Goal: Information Seeking & Learning: Learn about a topic

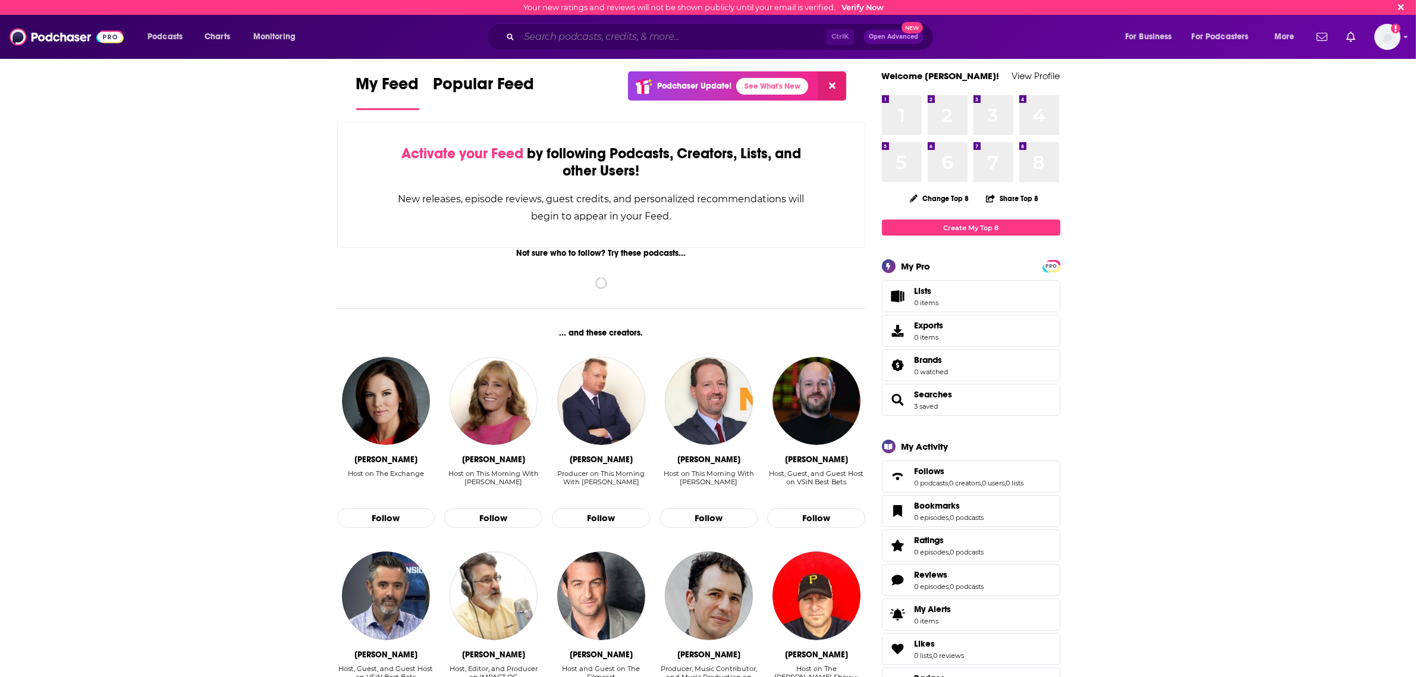
click at [590, 45] on input "Search podcasts, credits, & more..." at bounding box center [672, 36] width 307 height 19
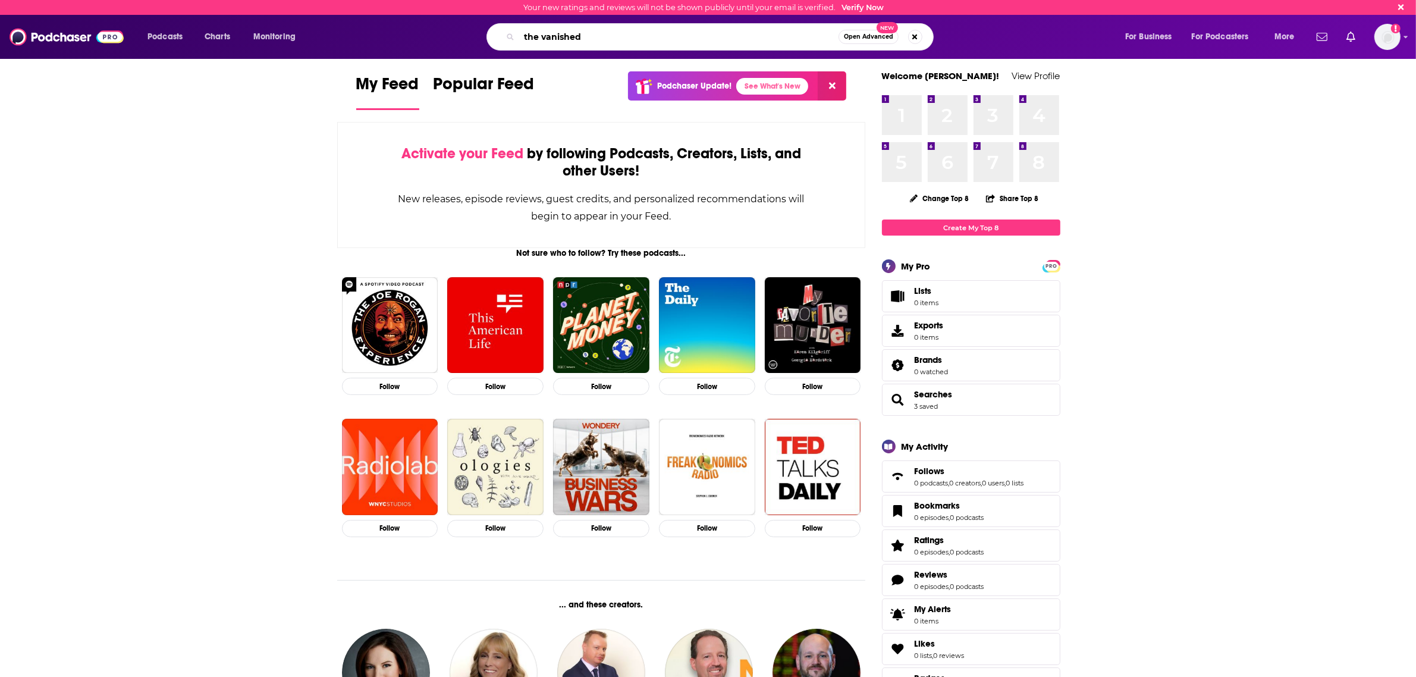
type input "the vanished"
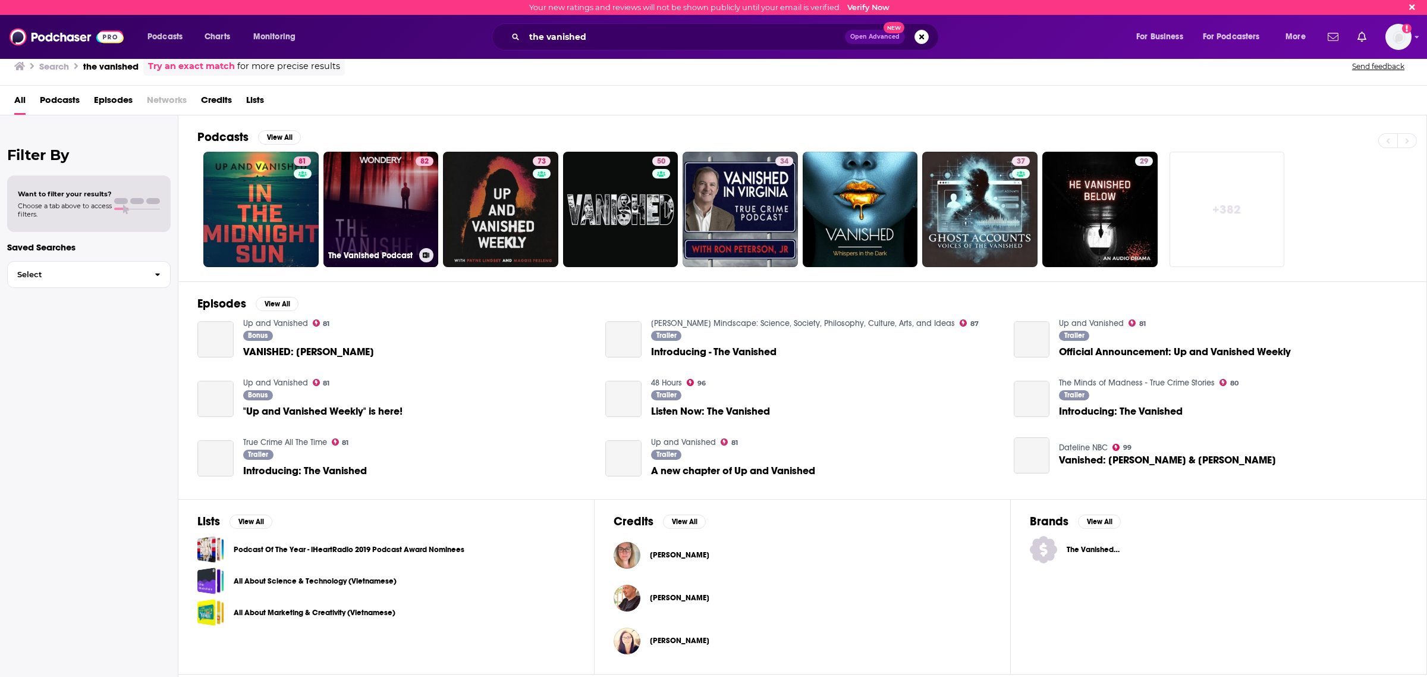
click at [372, 189] on link "82 The Vanished Podcast" at bounding box center [380, 209] width 115 height 115
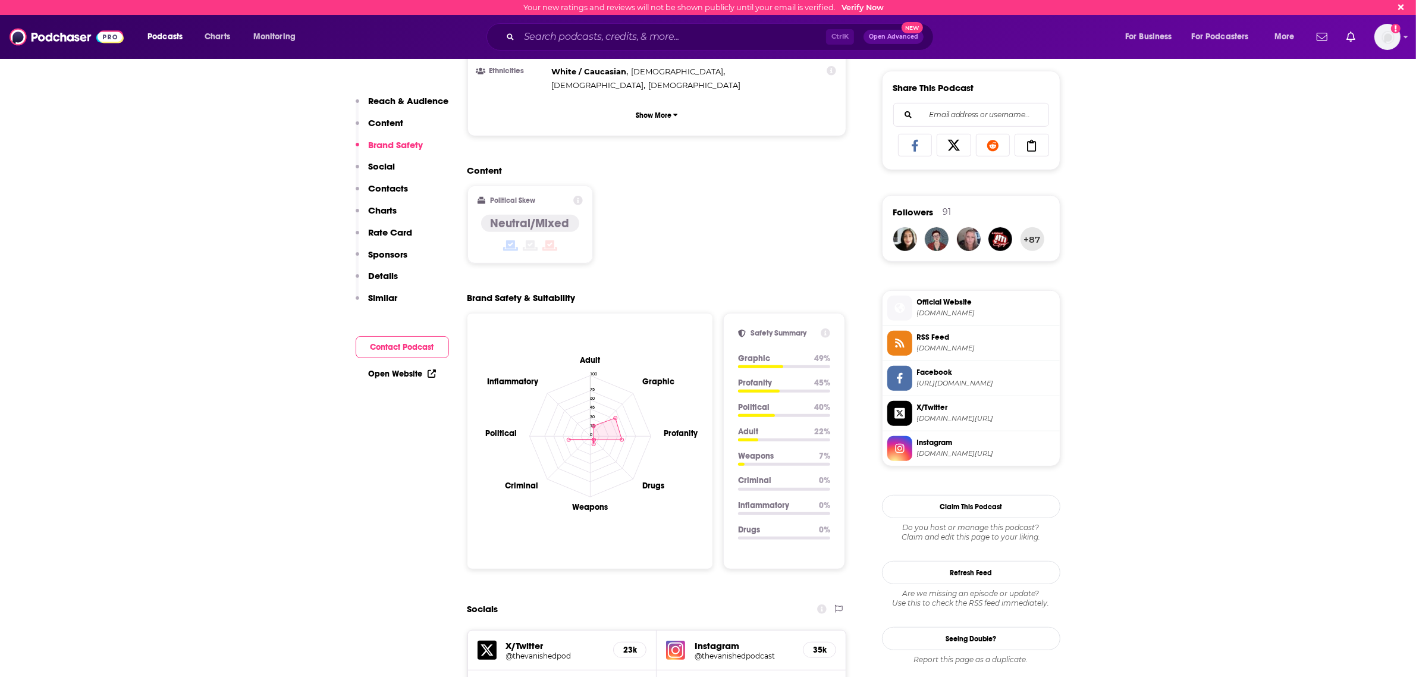
scroll to position [1189, 0]
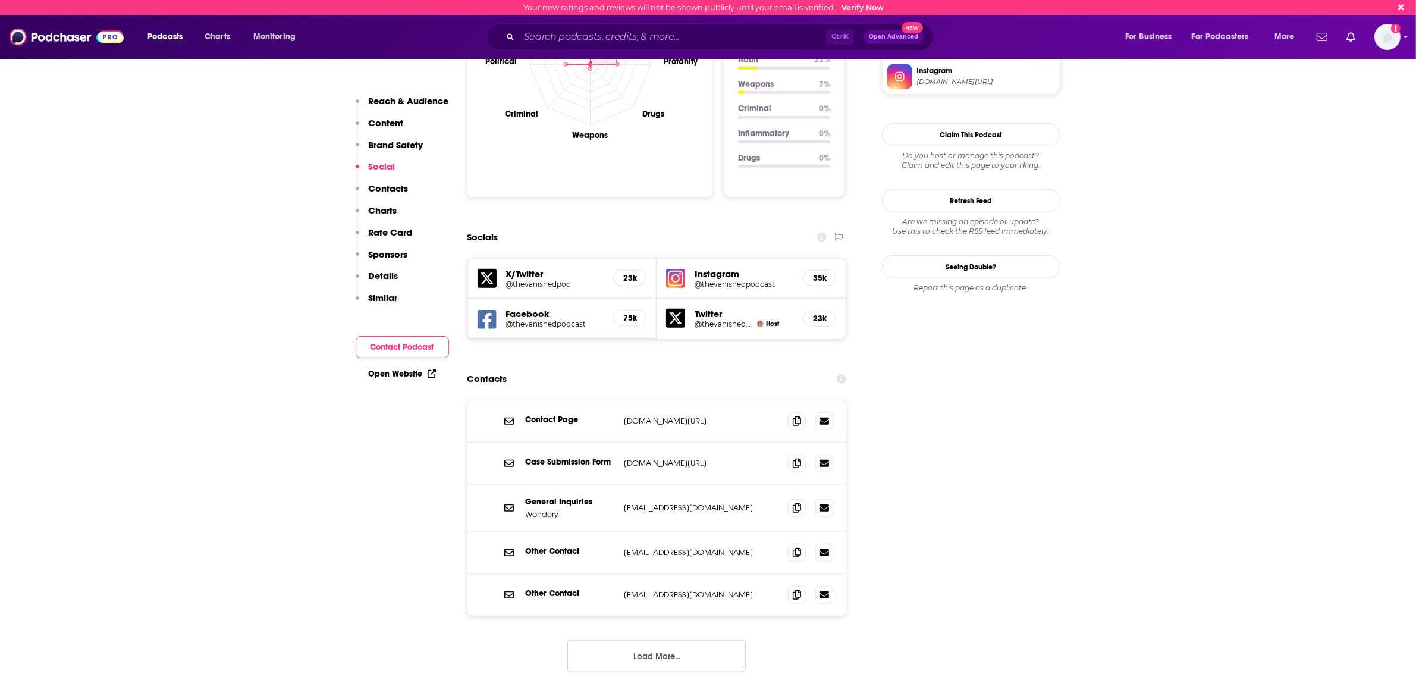
click at [659, 640] on button "Load More..." at bounding box center [656, 656] width 178 height 32
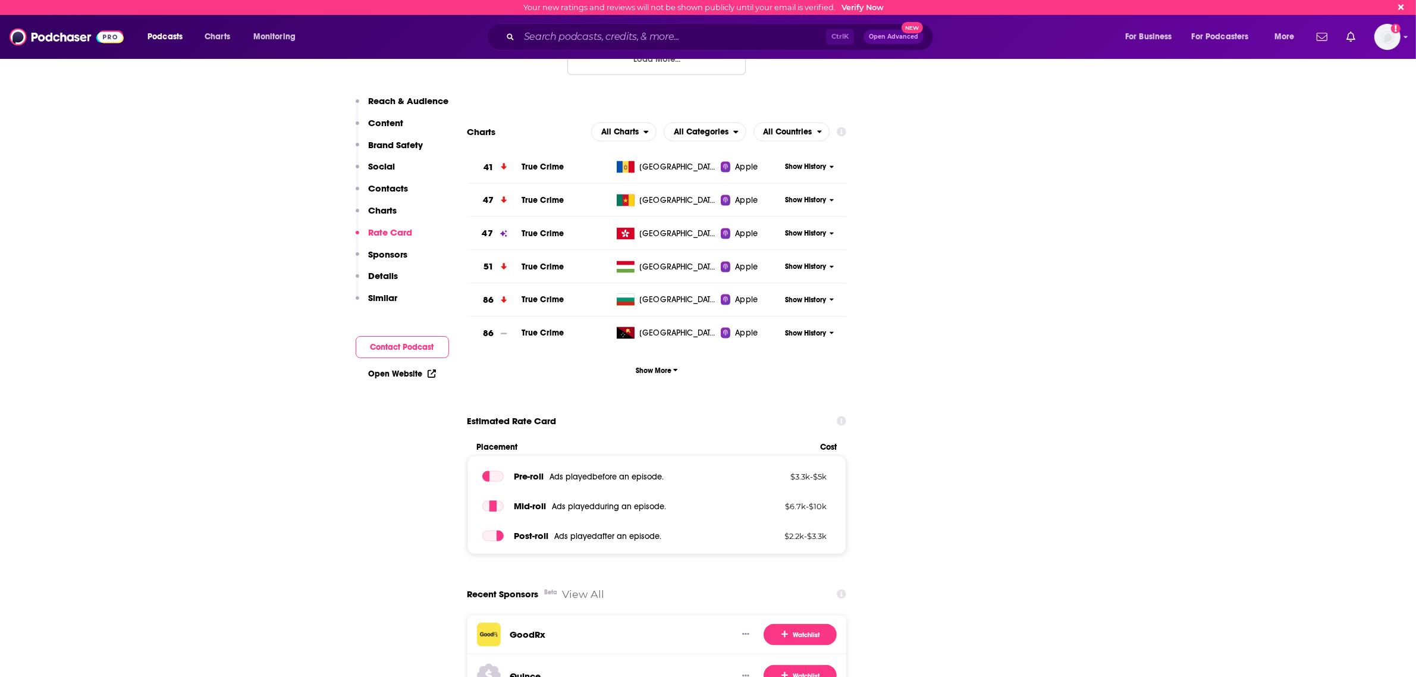
scroll to position [1635, 0]
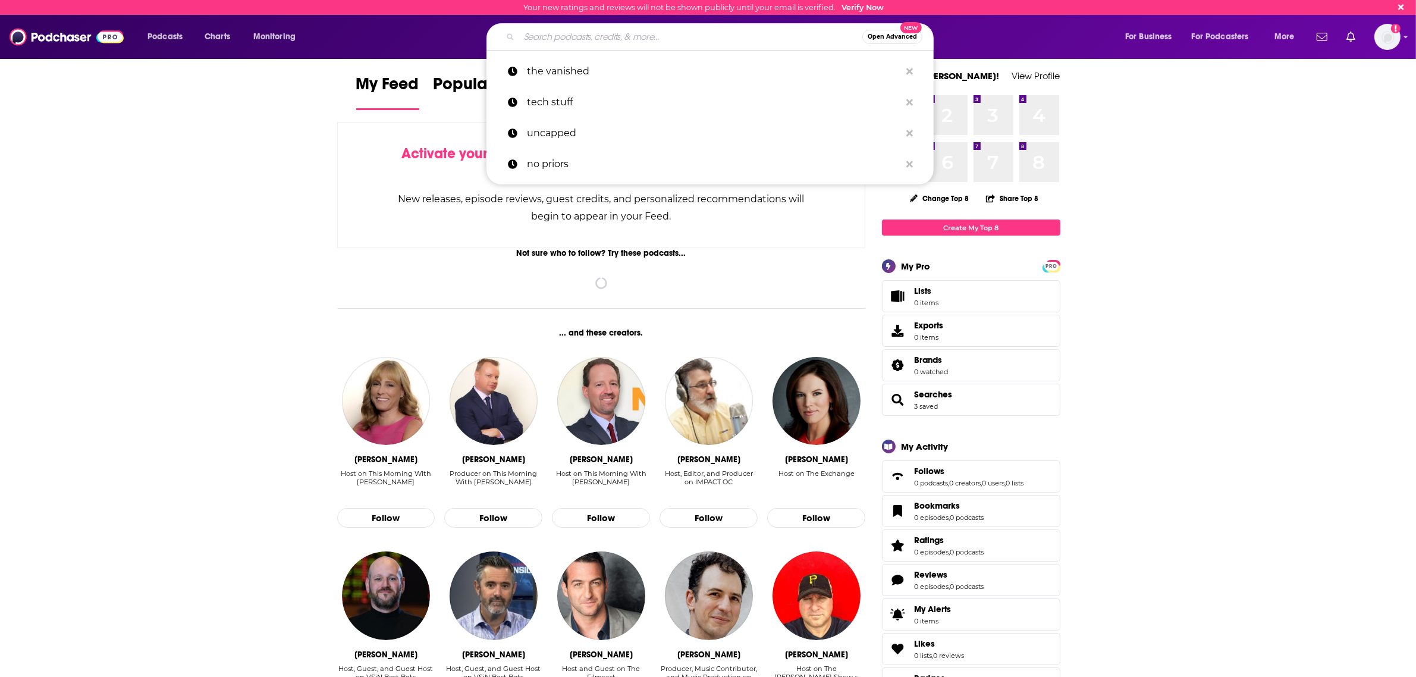
click at [655, 46] on input "Search podcasts, credits, & more..." at bounding box center [690, 36] width 343 height 19
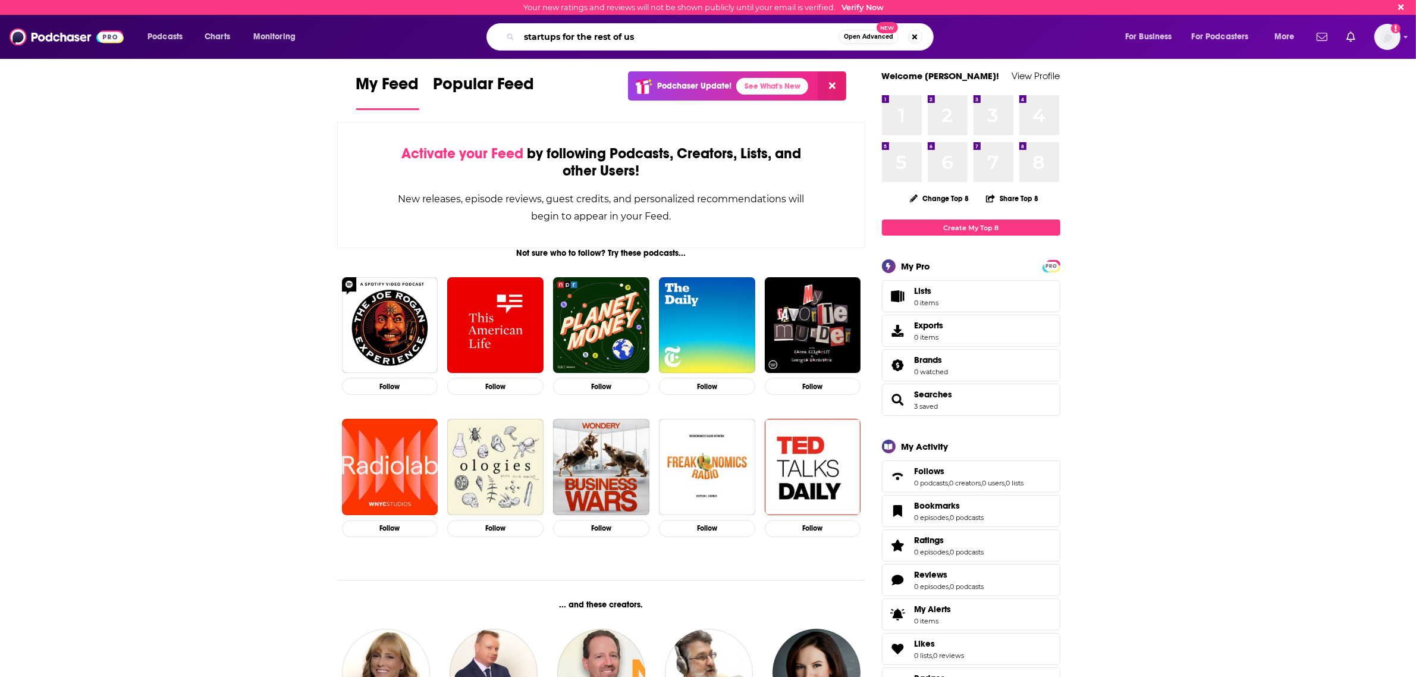
type input "startups for the rest of us"
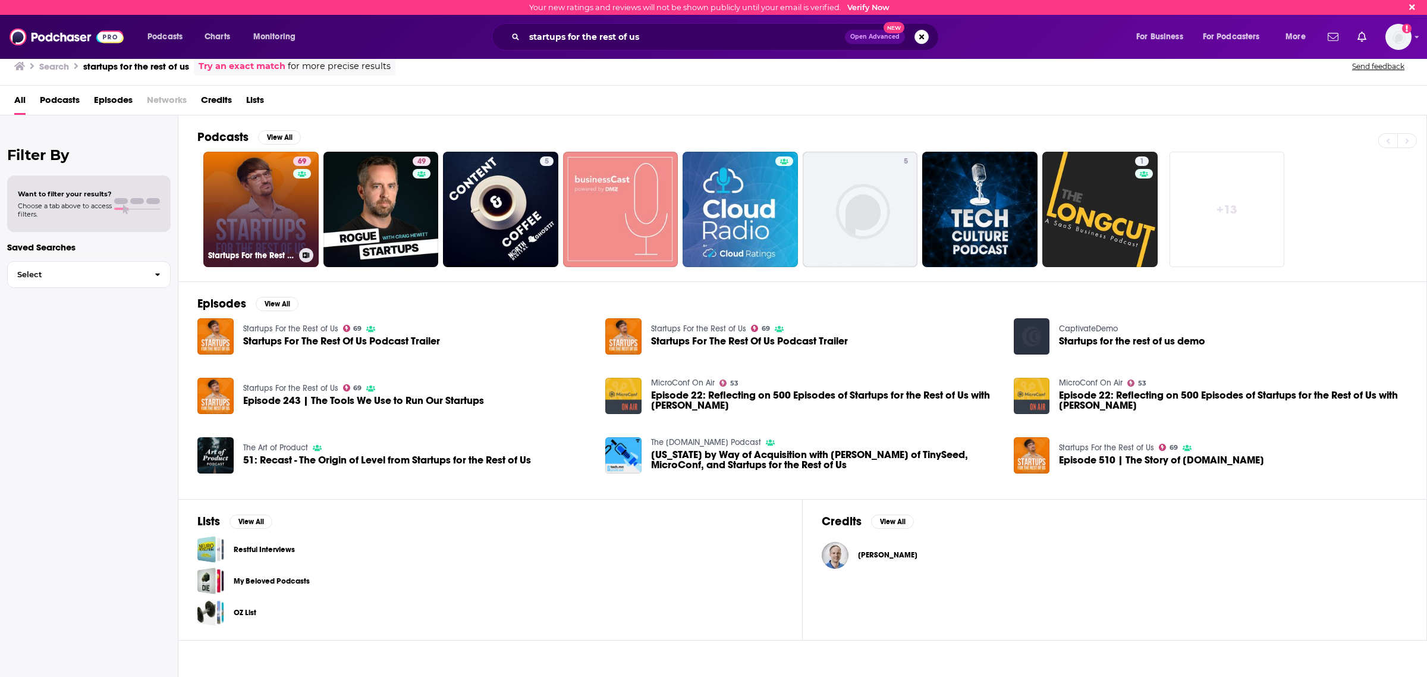
click at [265, 184] on link "69 Startups For the Rest of Us" at bounding box center [260, 209] width 115 height 115
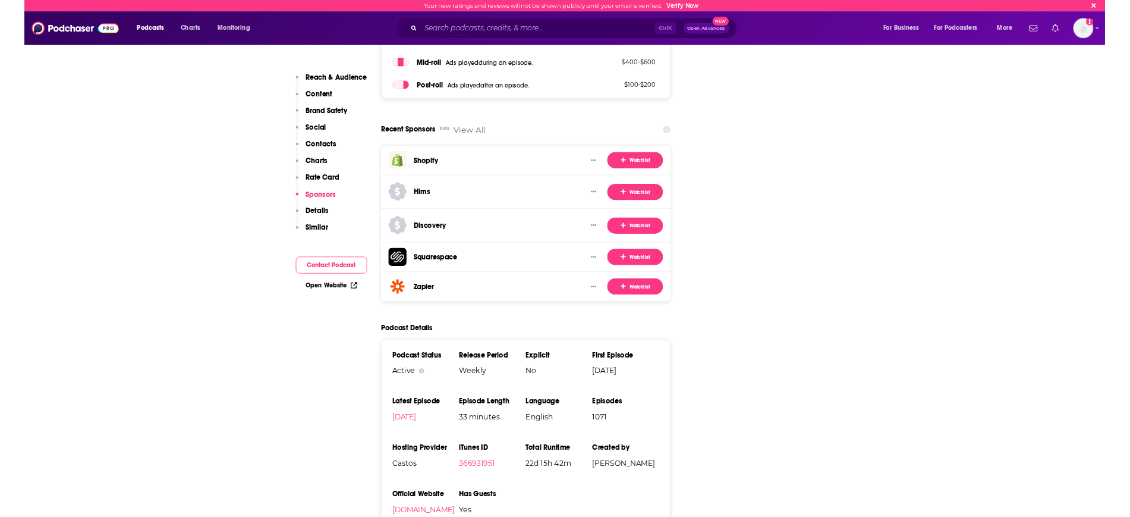
scroll to position [2304, 0]
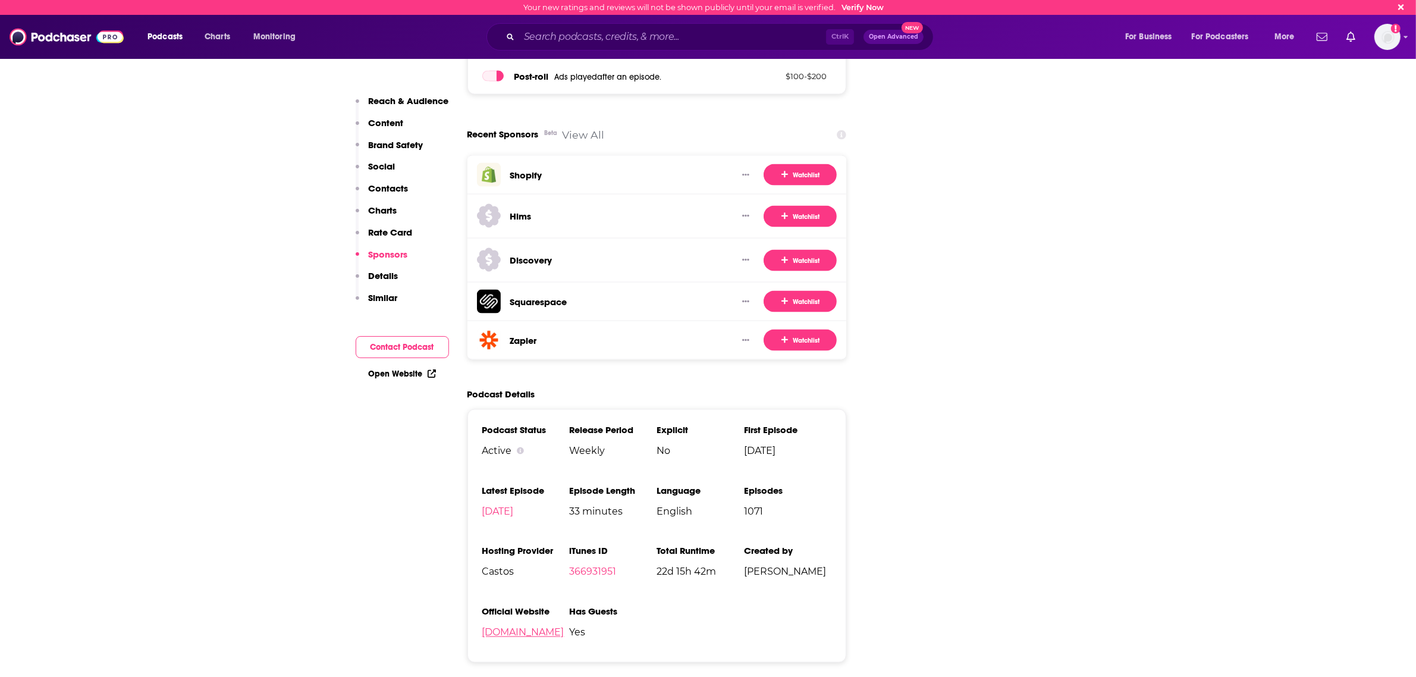
click at [564, 627] on link "[DOMAIN_NAME]" at bounding box center [523, 632] width 82 height 11
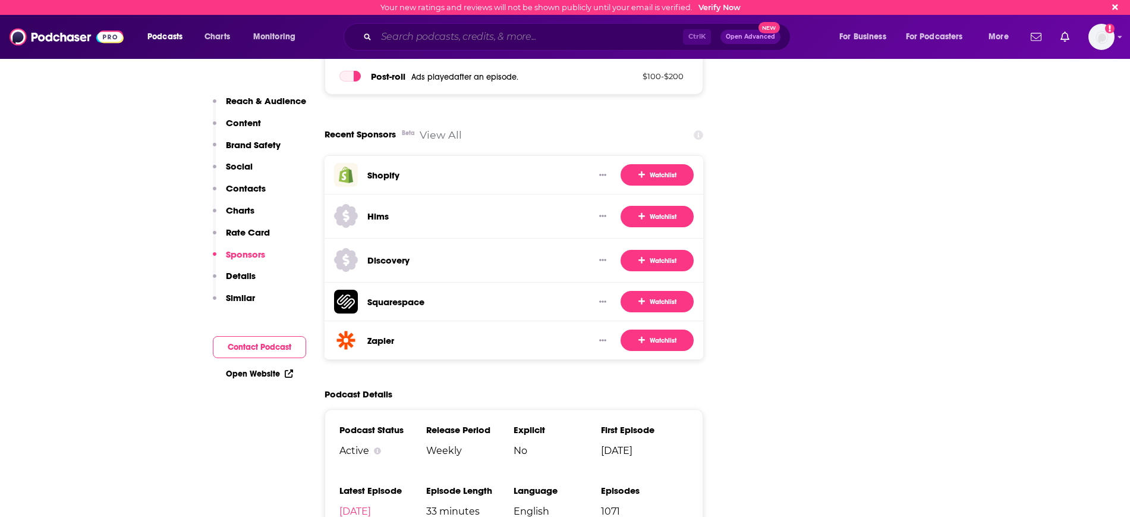
click at [413, 40] on input "Search podcasts, credits, & more..." at bounding box center [529, 36] width 307 height 19
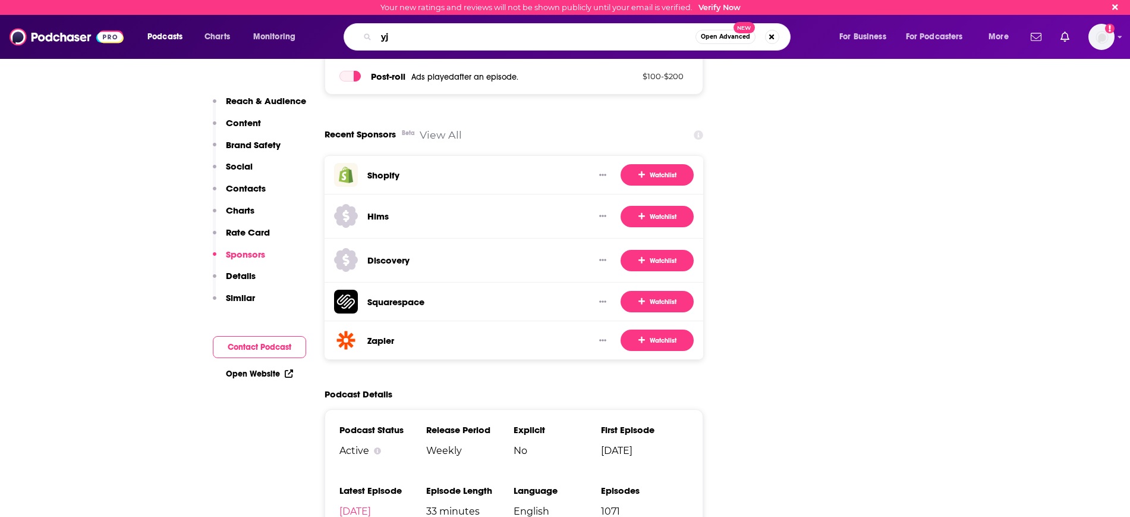
type input "y"
type input "the startup ideas podcast"
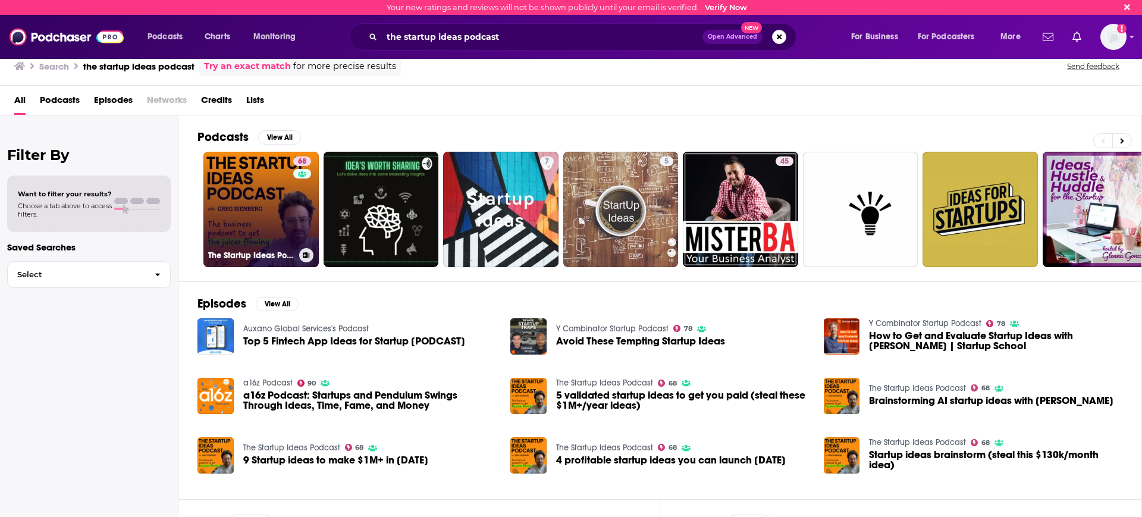
click at [263, 186] on link "68 The Startup Ideas Podcast" at bounding box center [260, 209] width 115 height 115
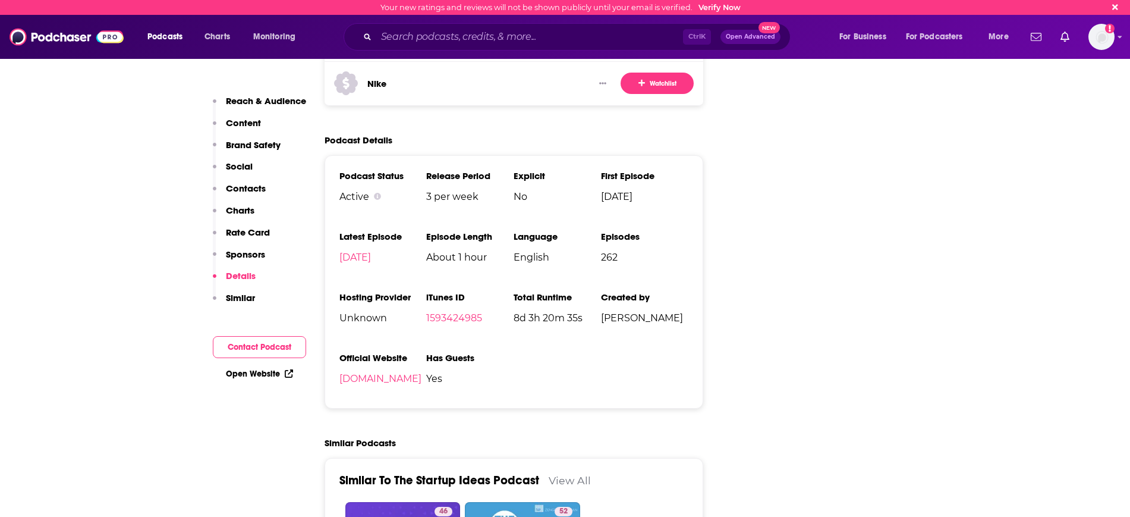
scroll to position [2081, 0]
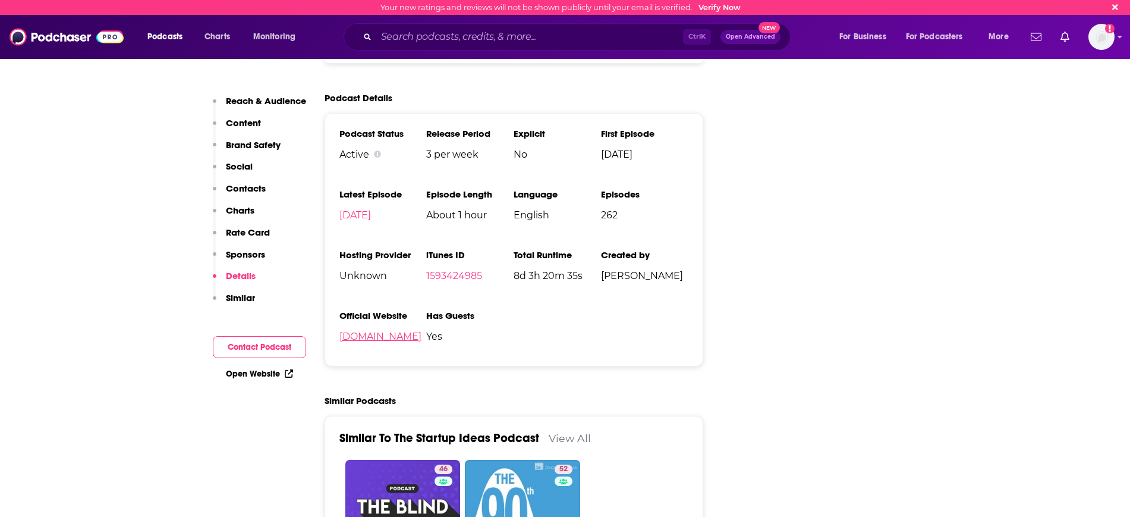
click at [400, 331] on link "[DOMAIN_NAME]" at bounding box center [381, 336] width 82 height 11
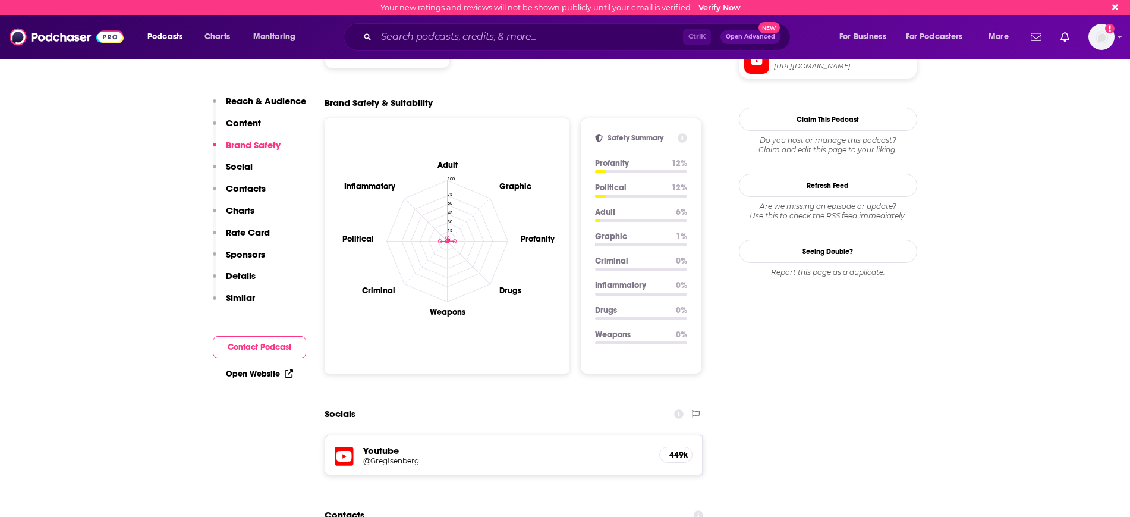
scroll to position [1041, 0]
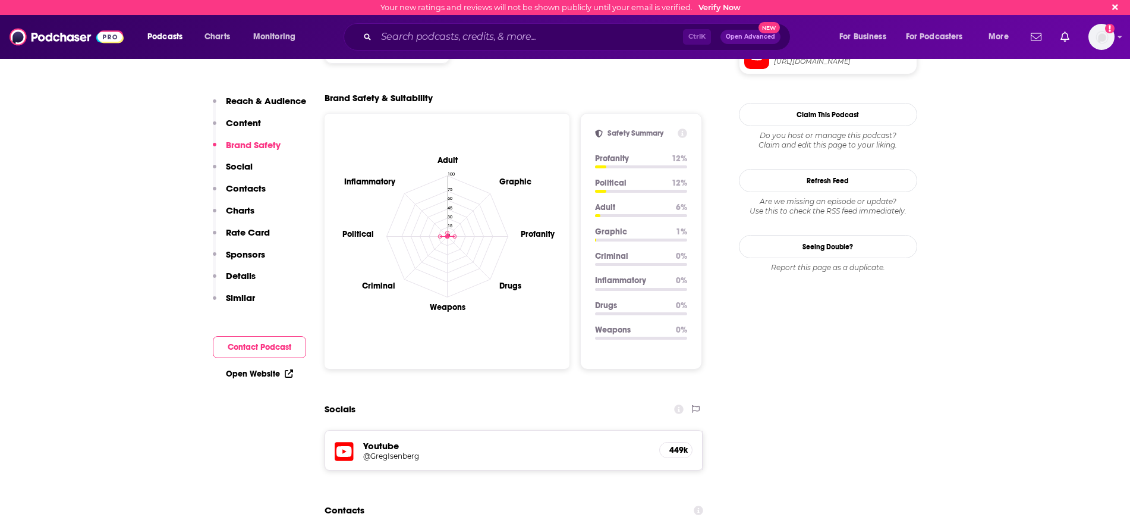
click at [383, 451] on h5 "@GregIsenberg" at bounding box center [458, 455] width 190 height 9
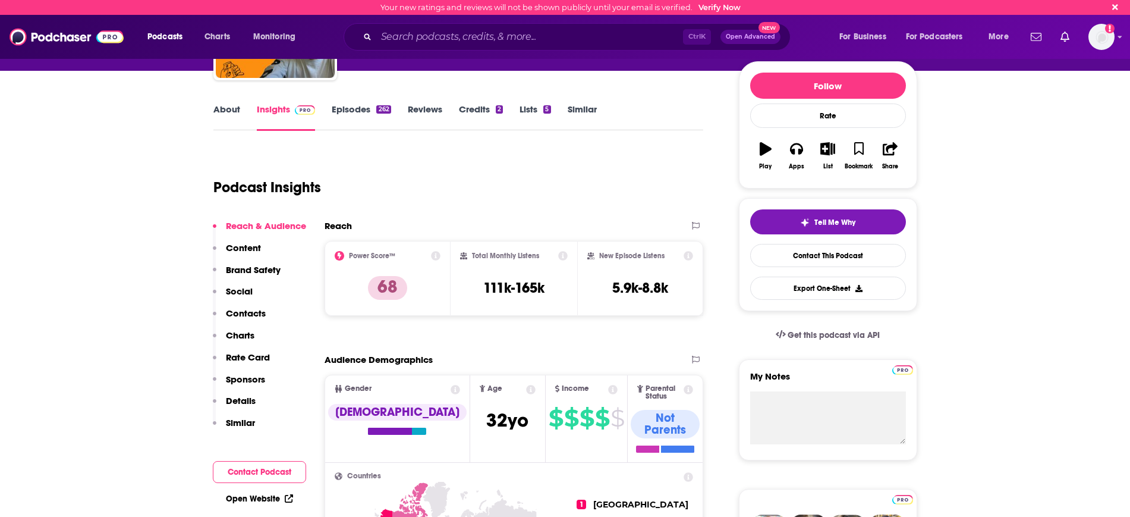
scroll to position [0, 0]
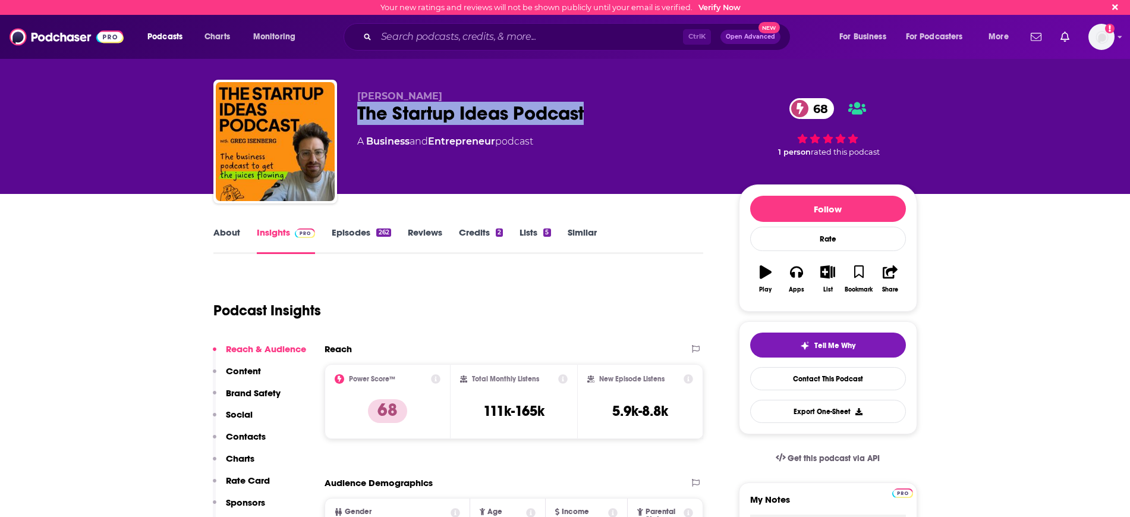
drag, startPoint x: 641, startPoint y: 110, endPoint x: 341, endPoint y: 116, distance: 299.7
click at [341, 116] on div "[PERSON_NAME] The Startup Ideas Podcast 68 A Business and Entrepreneur podcast …" at bounding box center [565, 144] width 704 height 128
copy h2 "The Startup Ideas Podcast"
click at [404, 41] on input "Search podcasts, credits, & more..." at bounding box center [529, 36] width 307 height 19
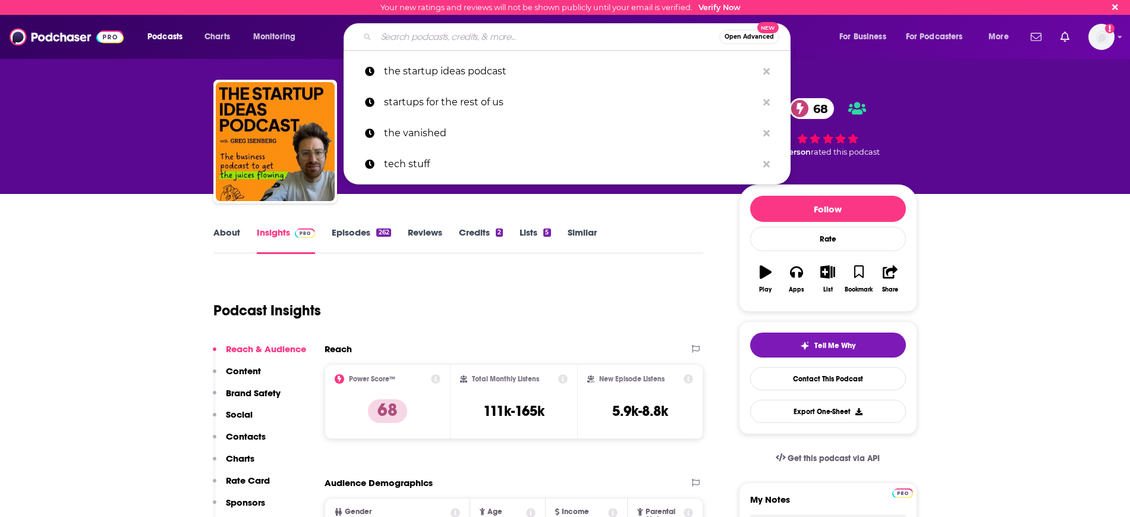
click at [387, 33] on input "Search podcasts, credits, & more..." at bounding box center [547, 36] width 343 height 19
paste input "The Official SaaStr Podcast: SaaS"
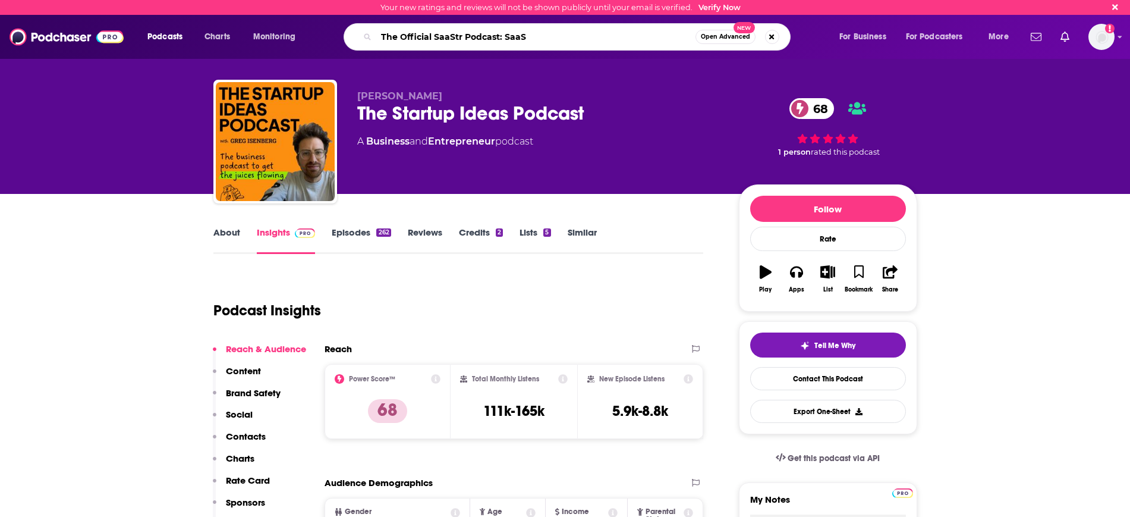
click at [387, 33] on input "The Official SaaStr Podcast: SaaS" at bounding box center [535, 36] width 319 height 19
type input "The Official SaaStr Podcast: SaaS"
click at [724, 34] on span "Open Advanced" at bounding box center [725, 37] width 49 height 6
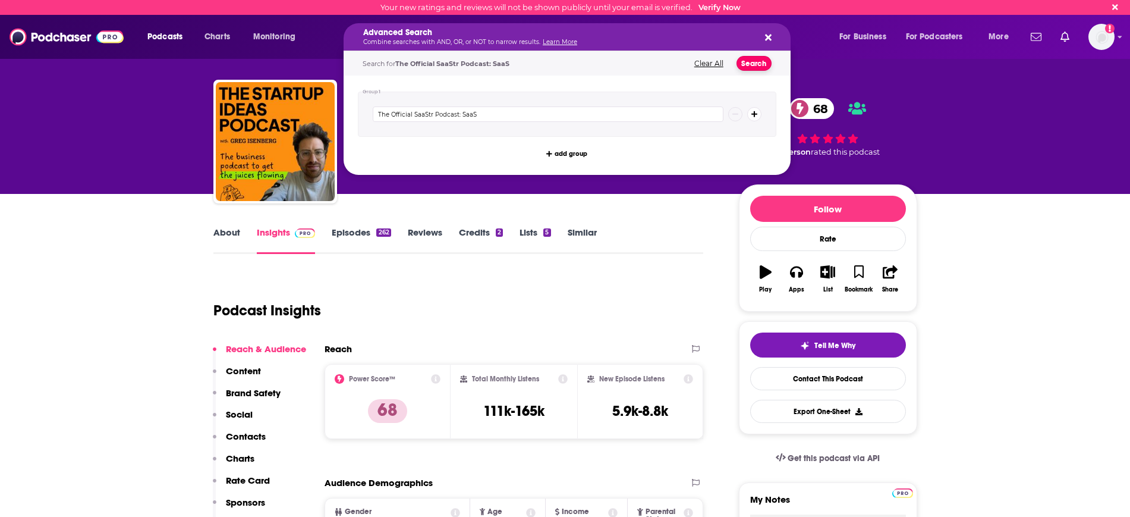
click at [745, 59] on button "Search" at bounding box center [754, 63] width 35 height 15
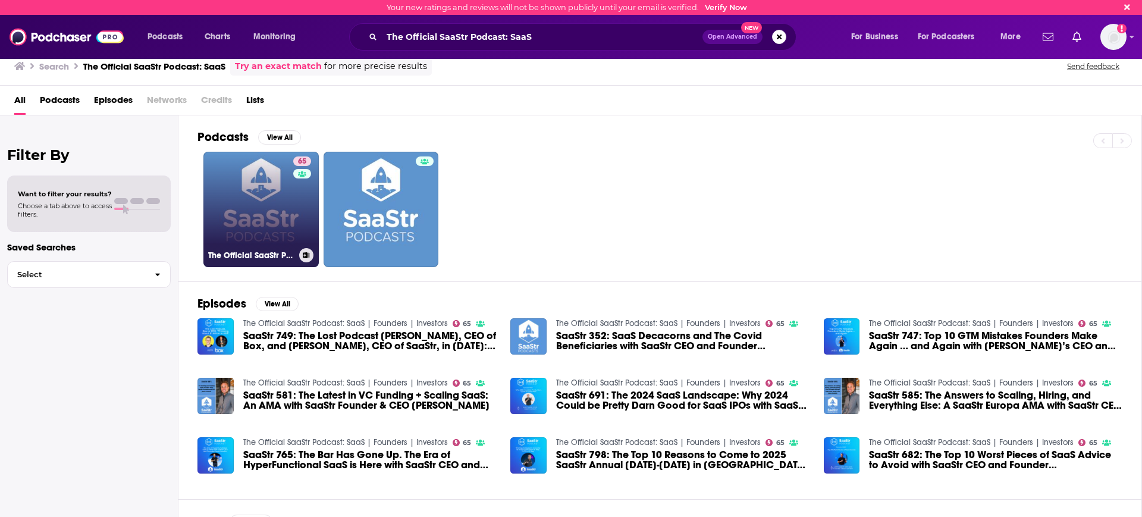
click at [263, 235] on link "65 The Official SaaStr Podcast: SaaS | Founders | Investors" at bounding box center [260, 209] width 115 height 115
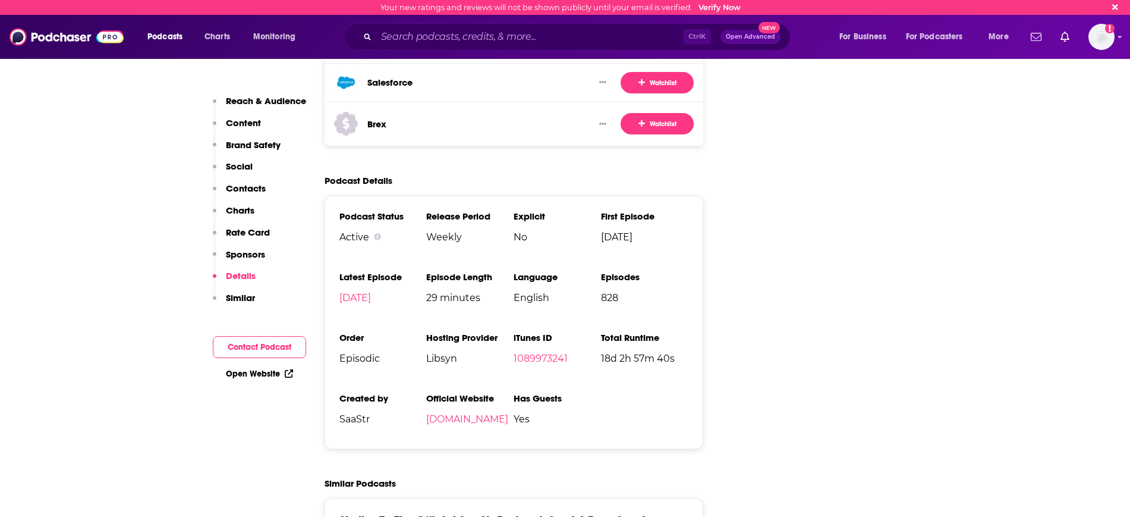
scroll to position [2378, 0]
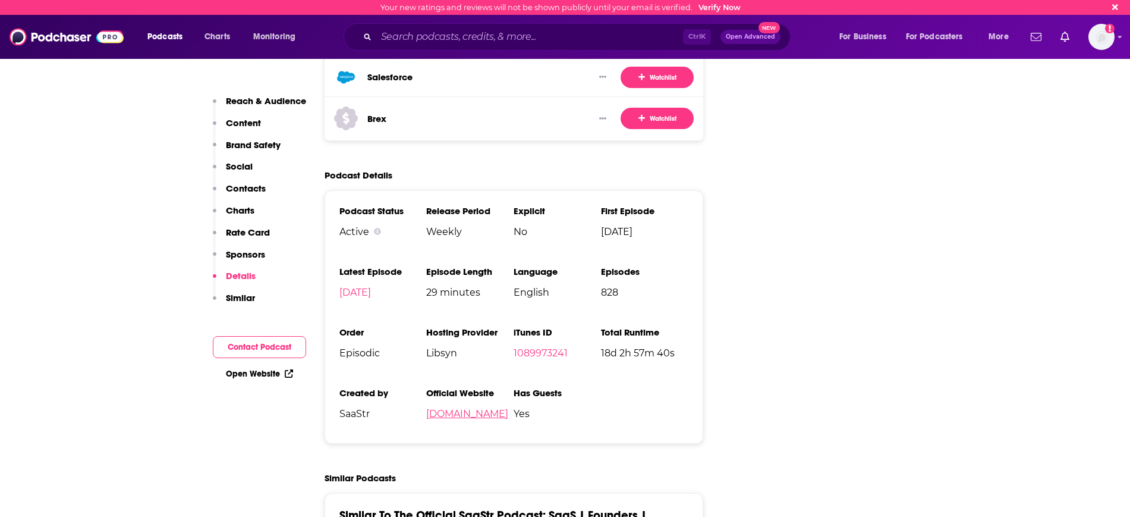
click at [467, 408] on link "[DOMAIN_NAME]" at bounding box center [467, 413] width 82 height 11
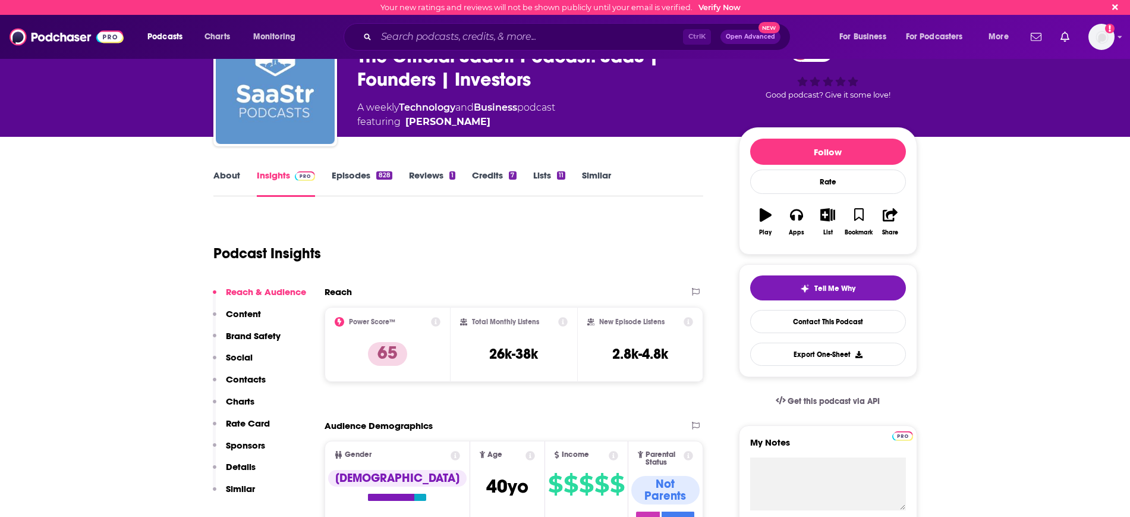
scroll to position [0, 0]
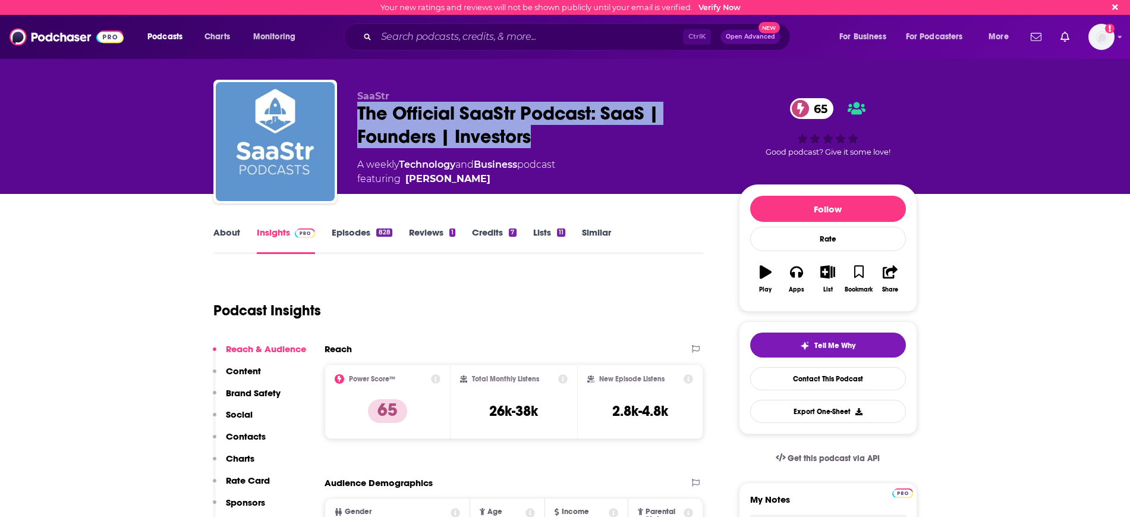
drag, startPoint x: 560, startPoint y: 141, endPoint x: 344, endPoint y: 117, distance: 217.1
click at [344, 117] on div "SaaStr The Official SaaStr Podcast: SaaS | Founders | Investors 65 A weekly Tec…" at bounding box center [565, 144] width 704 height 128
copy h2 "The Official SaaStr Podcast: SaaS | Founders | Investors"
